Goal: Download file/media

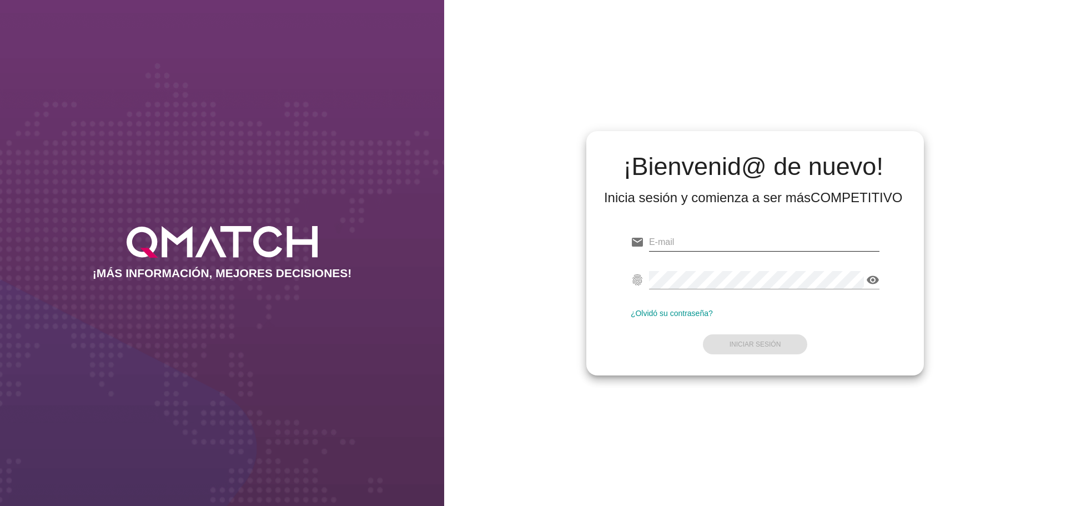
click at [688, 243] on input "email" at bounding box center [764, 242] width 231 height 18
paste input "[PERSON_NAME][EMAIL_ADDRESS][DOMAIN_NAME]"
type input "[PERSON_NAME][EMAIL_ADDRESS][DOMAIN_NAME]"
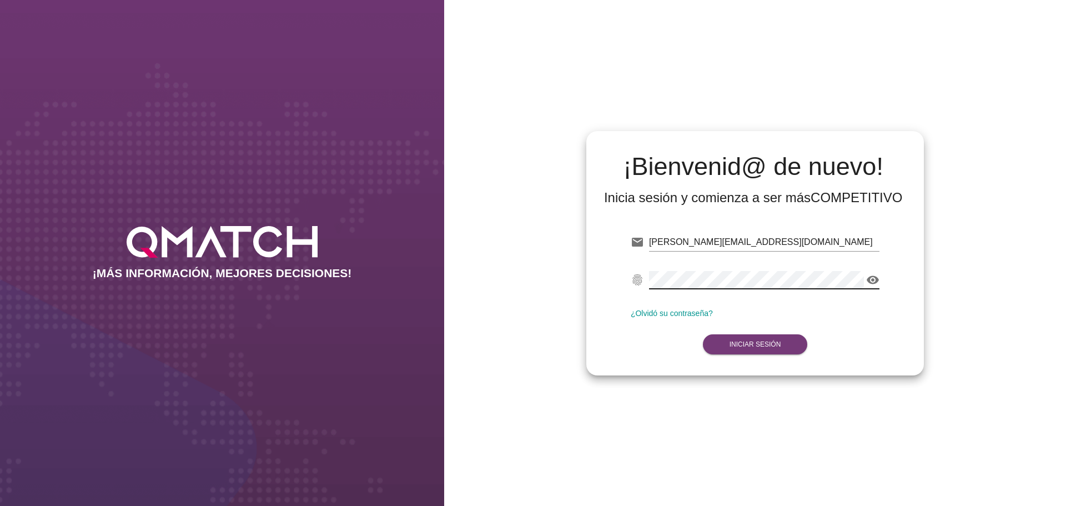
click at [776, 346] on strong "Iniciar Sesión" at bounding box center [756, 344] width 52 height 8
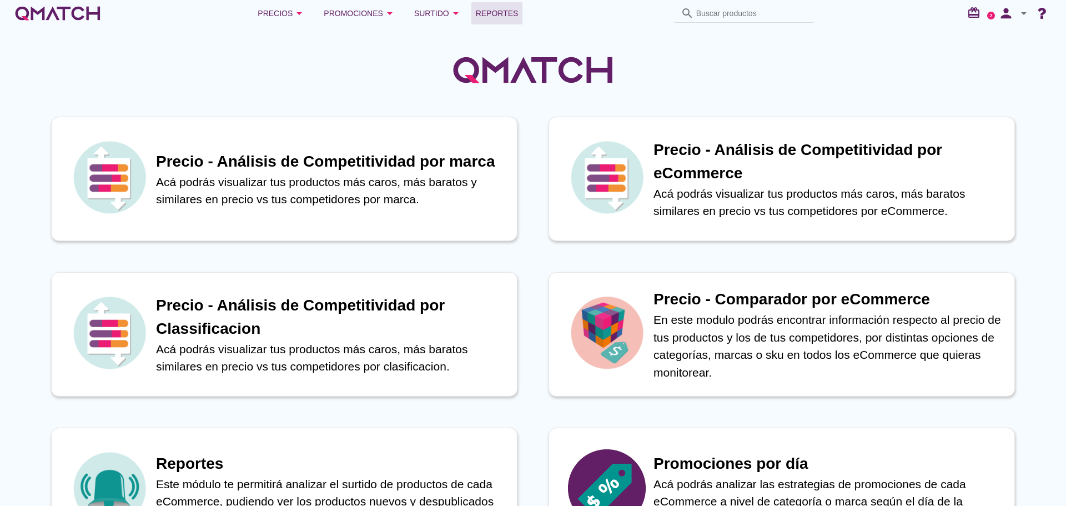
click at [492, 14] on span "Reportes" at bounding box center [497, 13] width 43 height 13
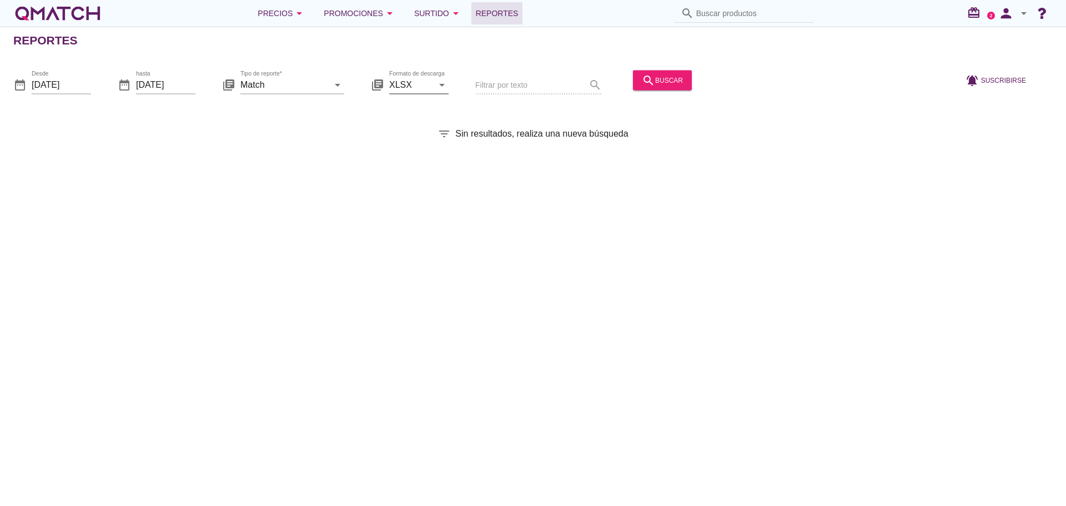
click at [444, 86] on icon "arrow_drop_down" at bounding box center [441, 84] width 13 height 13
click at [407, 140] on div "CSV" at bounding box center [419, 138] width 42 height 13
type input "CSV"
click at [336, 85] on icon "arrow_drop_down" at bounding box center [337, 84] width 13 height 13
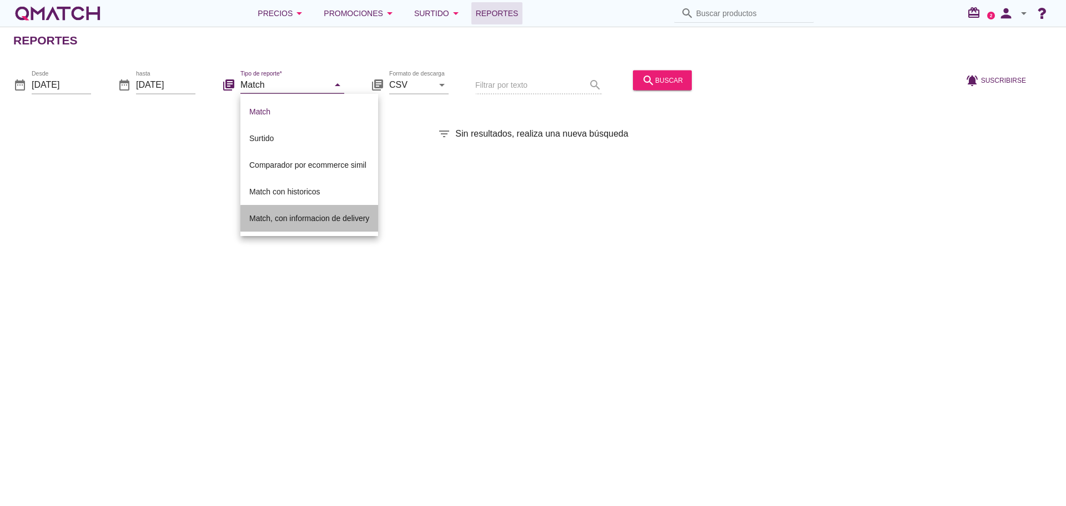
click at [309, 216] on div "Match, con informacion de delivery" at bounding box center [309, 218] width 120 height 13
type input "Match, con informacion de delivery"
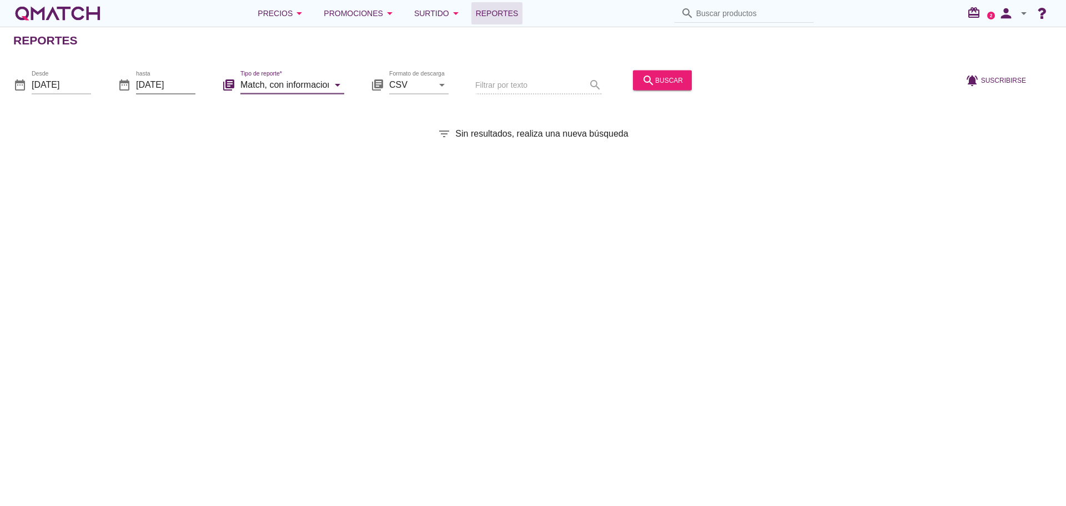
click at [182, 81] on input "[DATE]" at bounding box center [165, 85] width 59 height 18
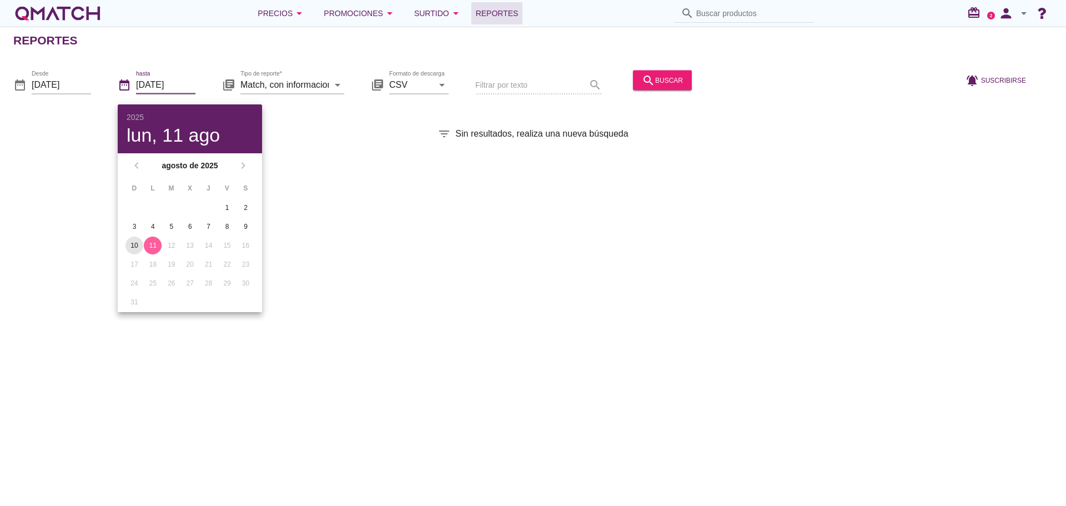
click at [137, 246] on div "10" at bounding box center [135, 246] width 18 height 10
type input "[DATE]"
click at [85, 88] on input "[DATE]" at bounding box center [61, 85] width 59 height 18
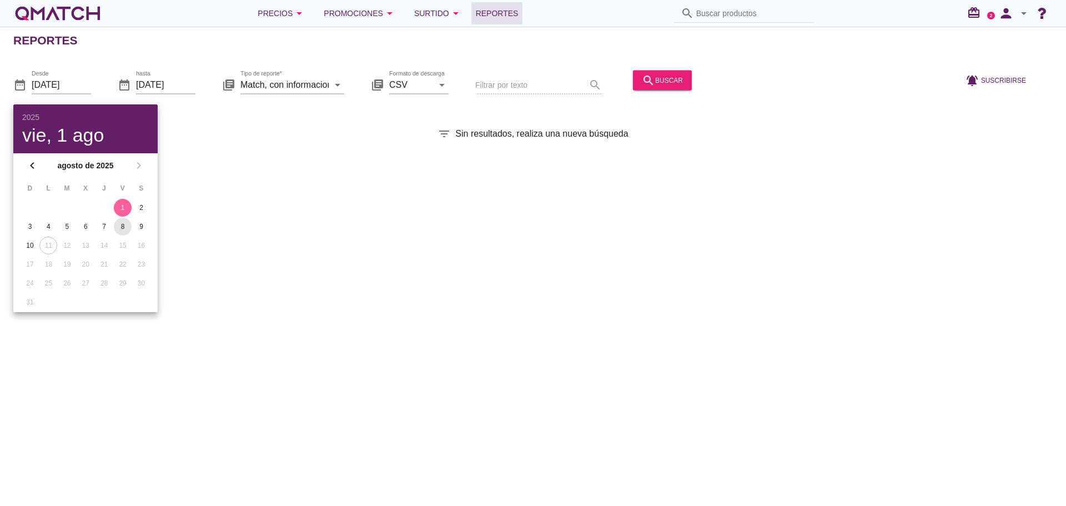
click at [120, 225] on div "8" at bounding box center [123, 227] width 18 height 10
type input "[DATE]"
click at [785, 258] on div "Reportes date_range Desde [DATE] date_range hasta [DATE] library_books Tipo de …" at bounding box center [533, 266] width 1066 height 479
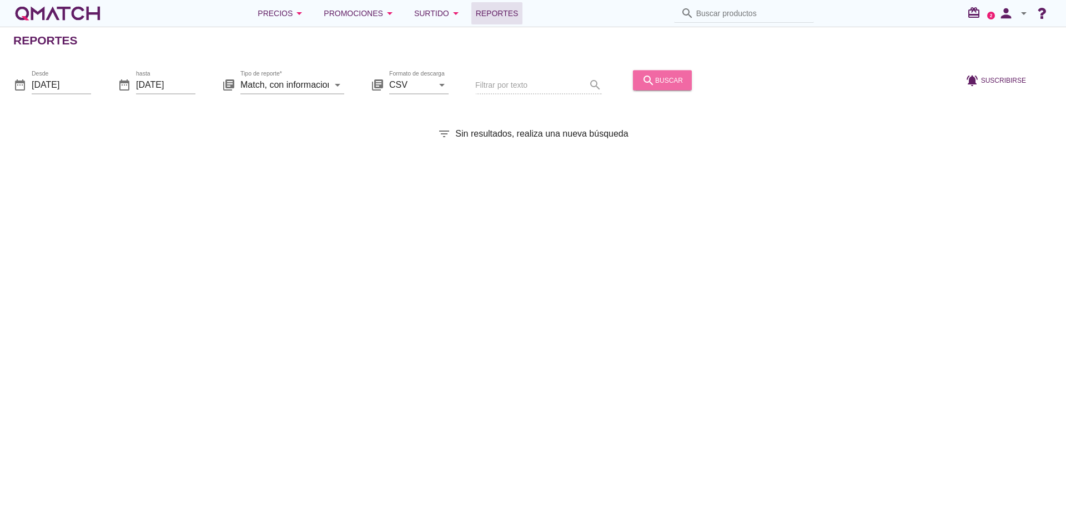
click at [667, 79] on div "search buscar" at bounding box center [662, 79] width 41 height 13
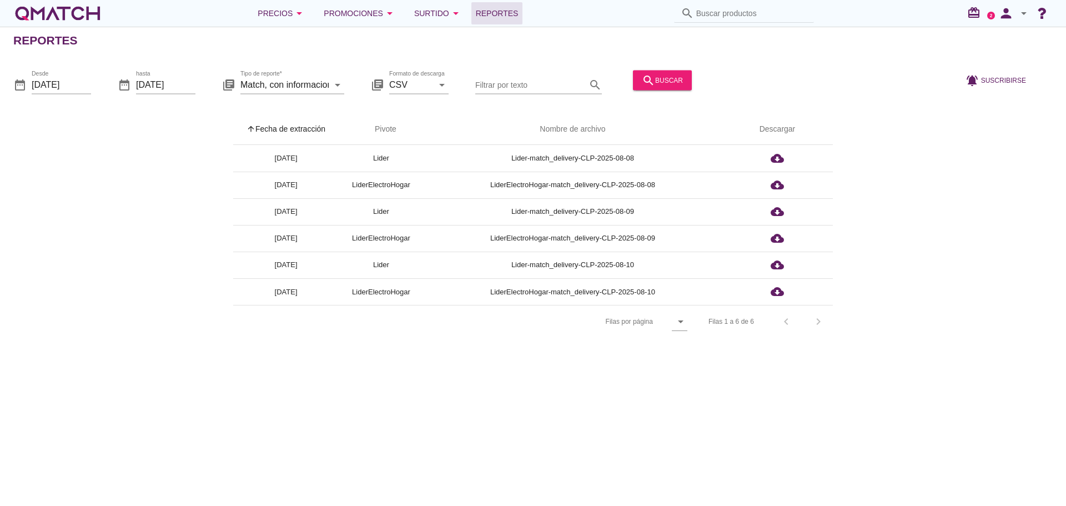
click at [932, 395] on div "Reportes date_range Desde [DATE] date_range hasta [DATE] library_books Tipo de …" at bounding box center [533, 266] width 1066 height 479
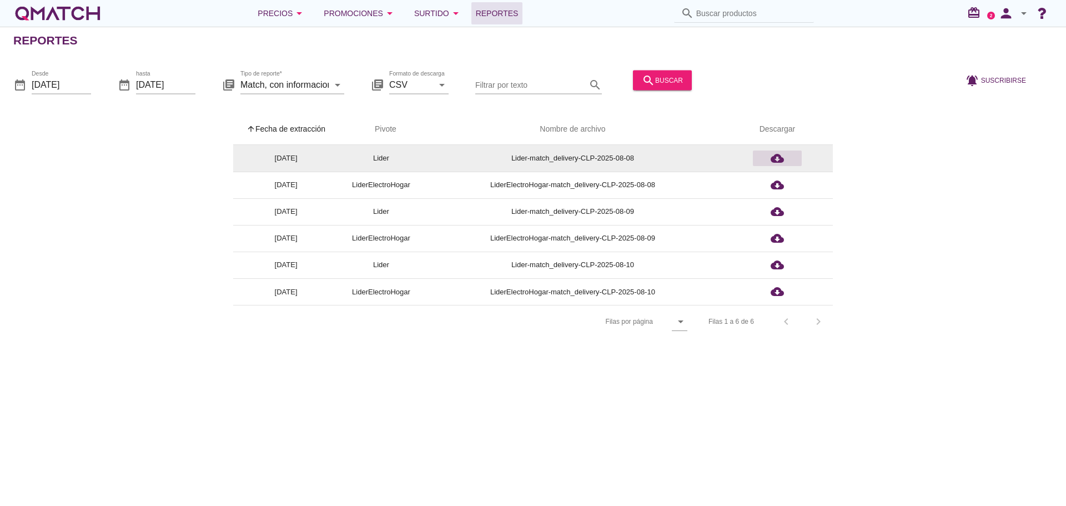
click at [777, 159] on icon "cloud_download" at bounding box center [777, 158] width 13 height 13
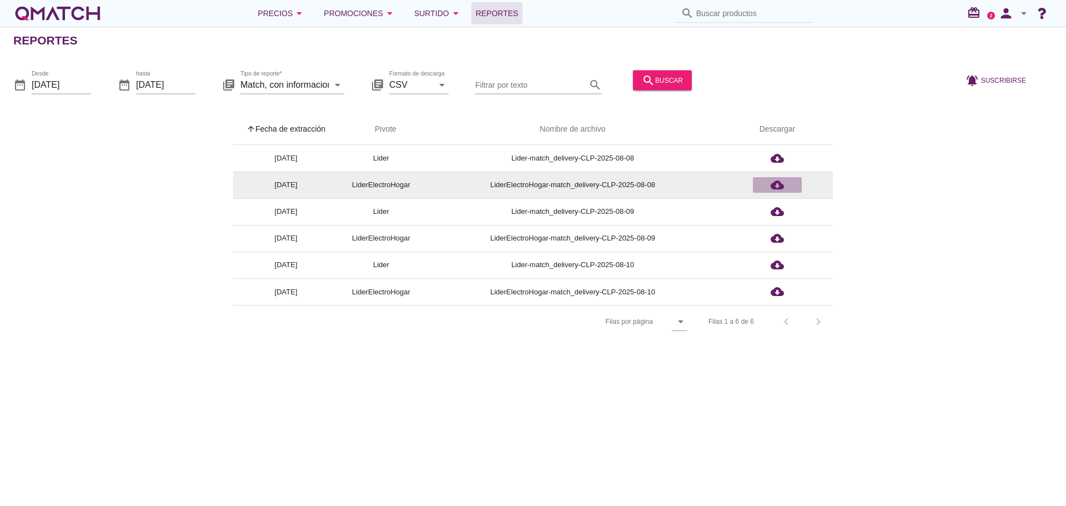
click at [775, 183] on icon "cloud_download" at bounding box center [777, 184] width 13 height 13
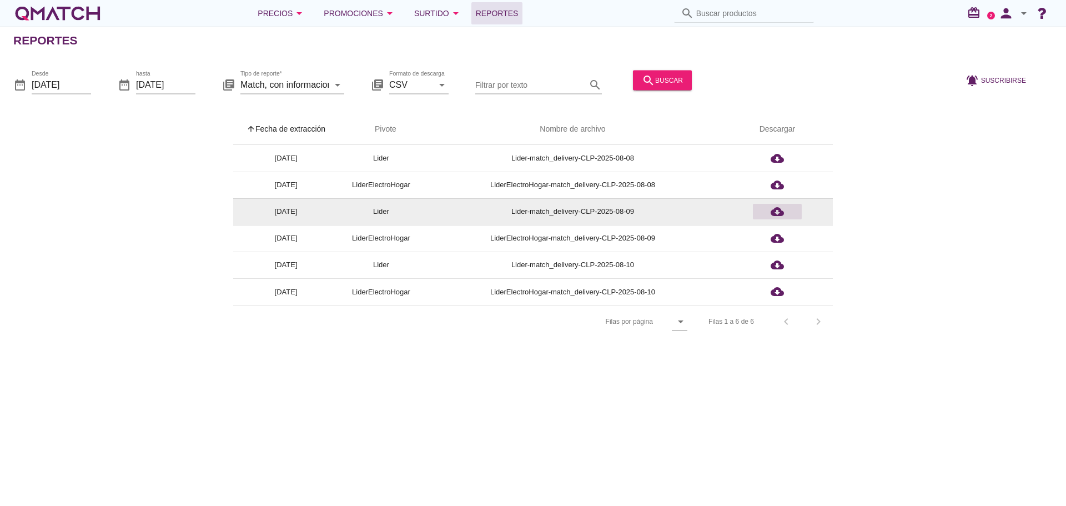
click at [777, 211] on icon "cloud_download" at bounding box center [777, 211] width 13 height 13
click at [777, 211] on td "cloud_download" at bounding box center [777, 211] width 111 height 27
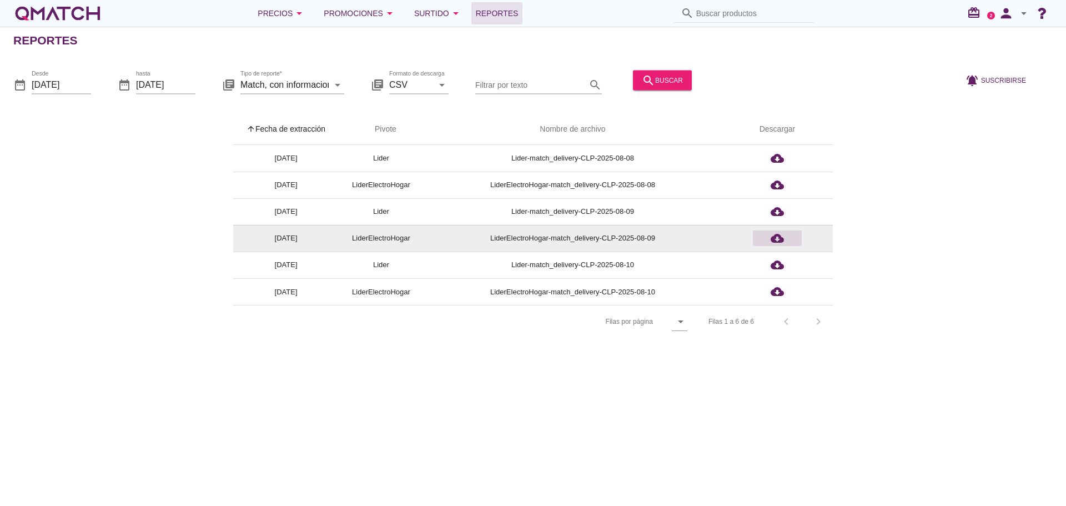
click at [776, 236] on icon "cloud_download" at bounding box center [777, 238] width 13 height 13
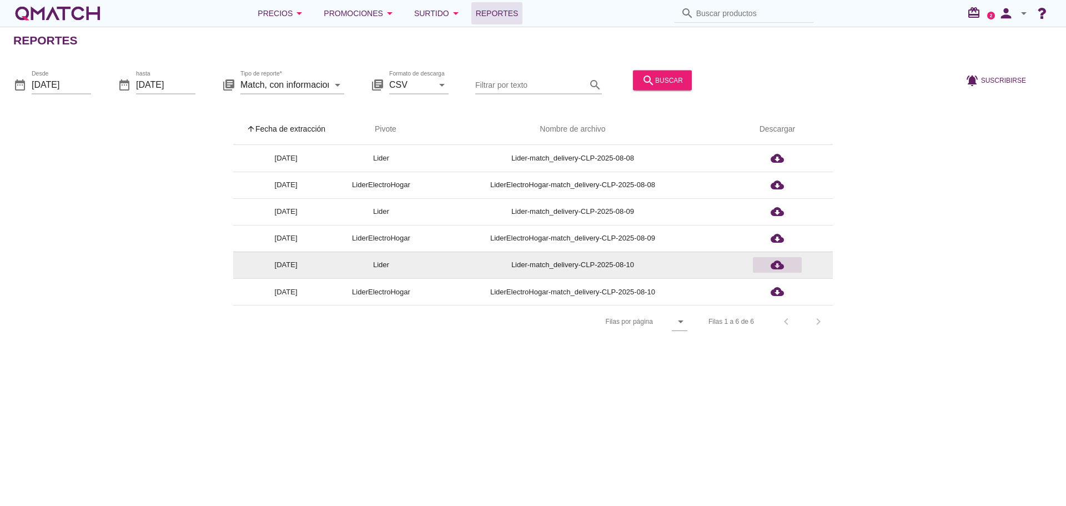
click at [779, 264] on icon "cloud_download" at bounding box center [777, 264] width 13 height 13
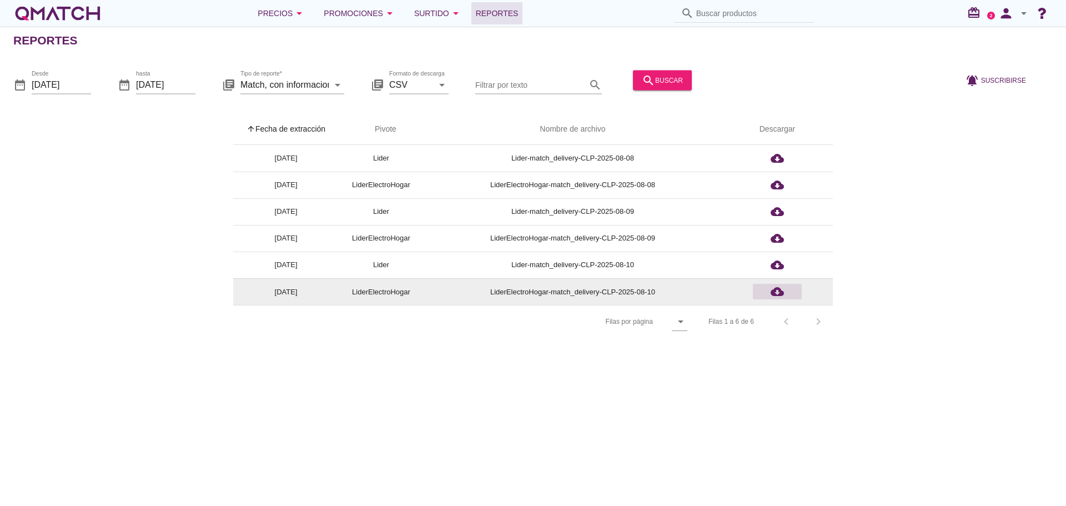
click at [775, 290] on icon "cloud_download" at bounding box center [777, 291] width 13 height 13
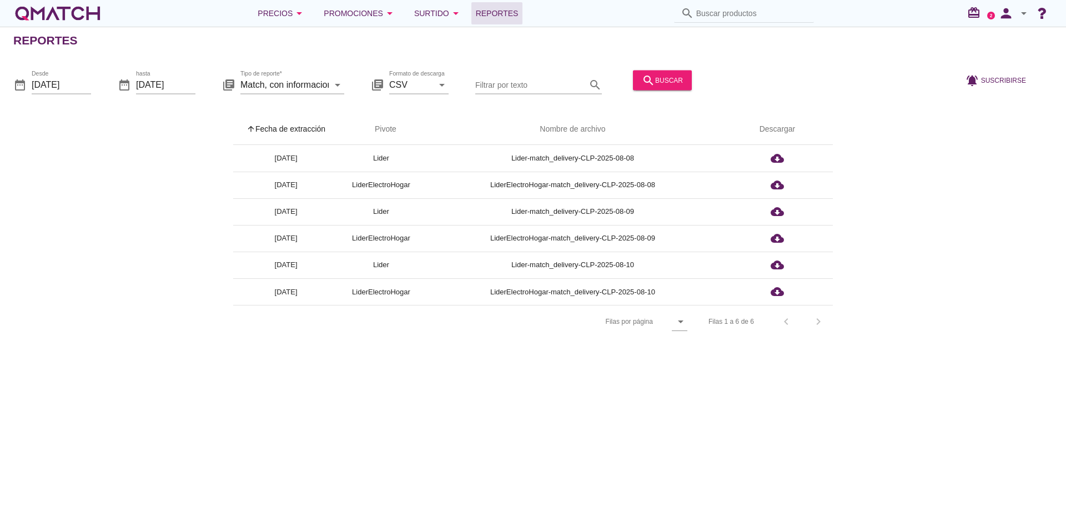
click at [1023, 16] on icon "arrow_drop_down" at bounding box center [1024, 13] width 13 height 13
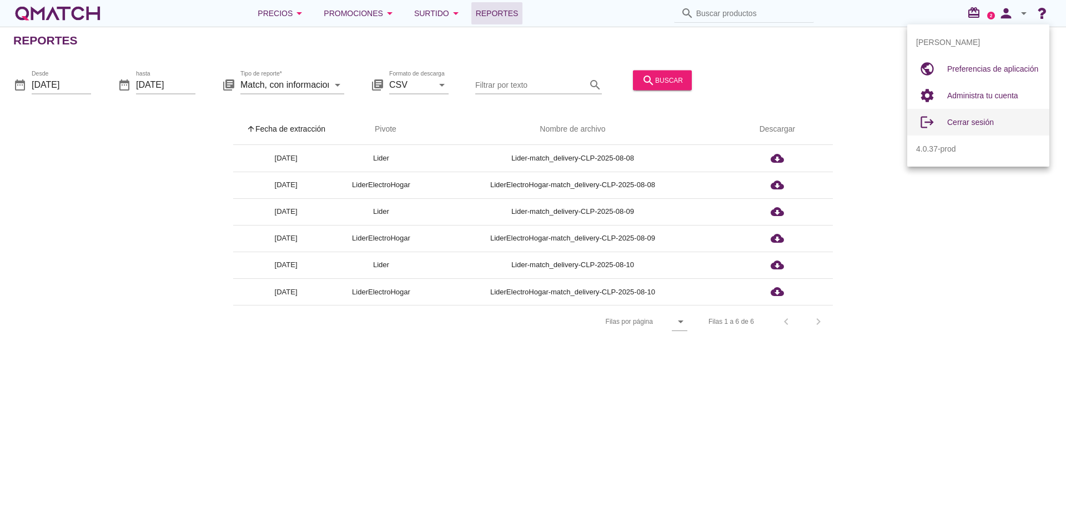
click at [965, 127] on div "Cerrar sesión" at bounding box center [994, 122] width 93 height 13
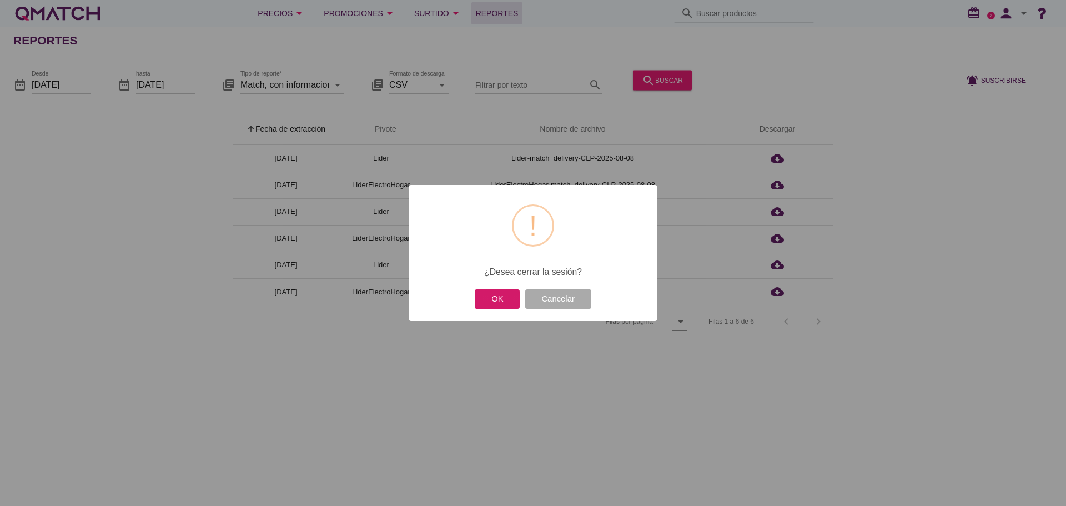
click at [492, 296] on button "OK" at bounding box center [497, 298] width 45 height 19
